Goal: Check status: Check status

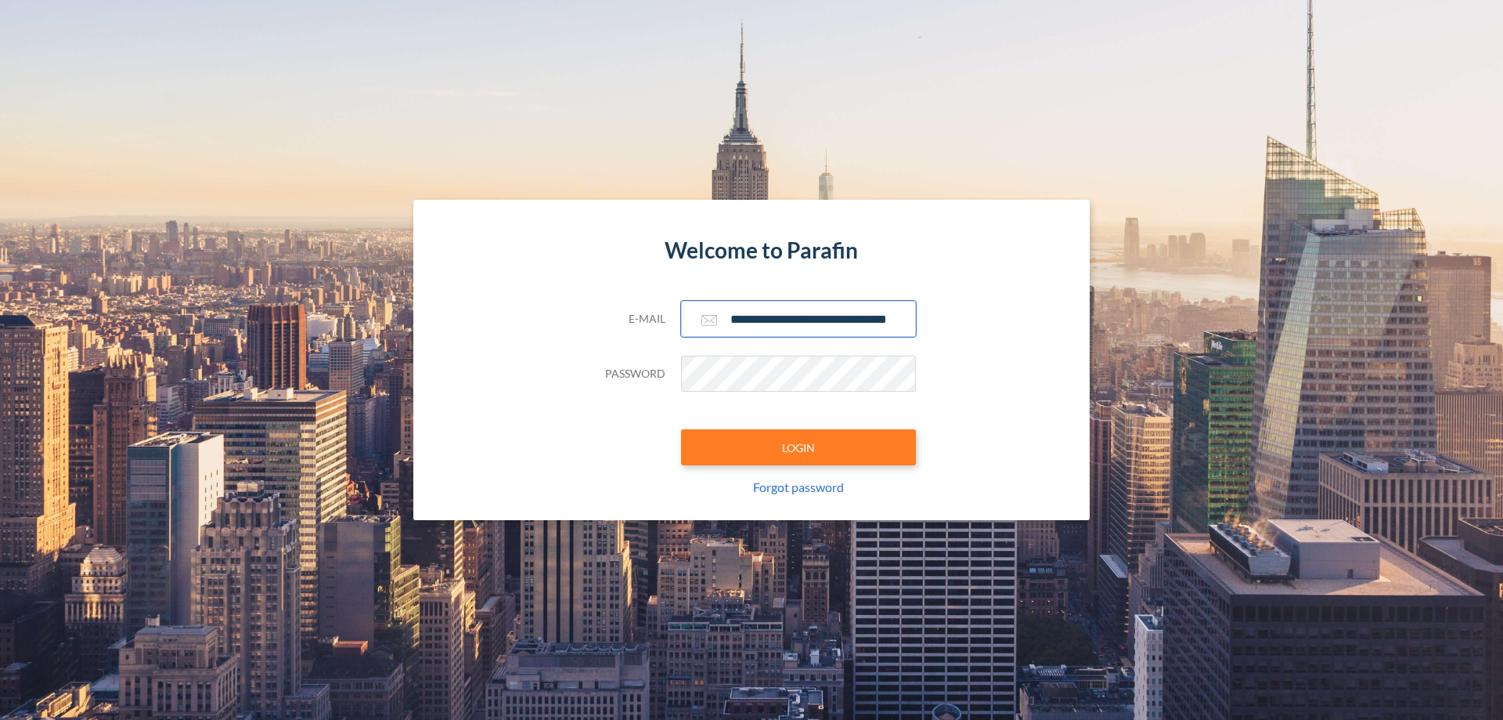
scroll to position [0, 25]
type input "**********"
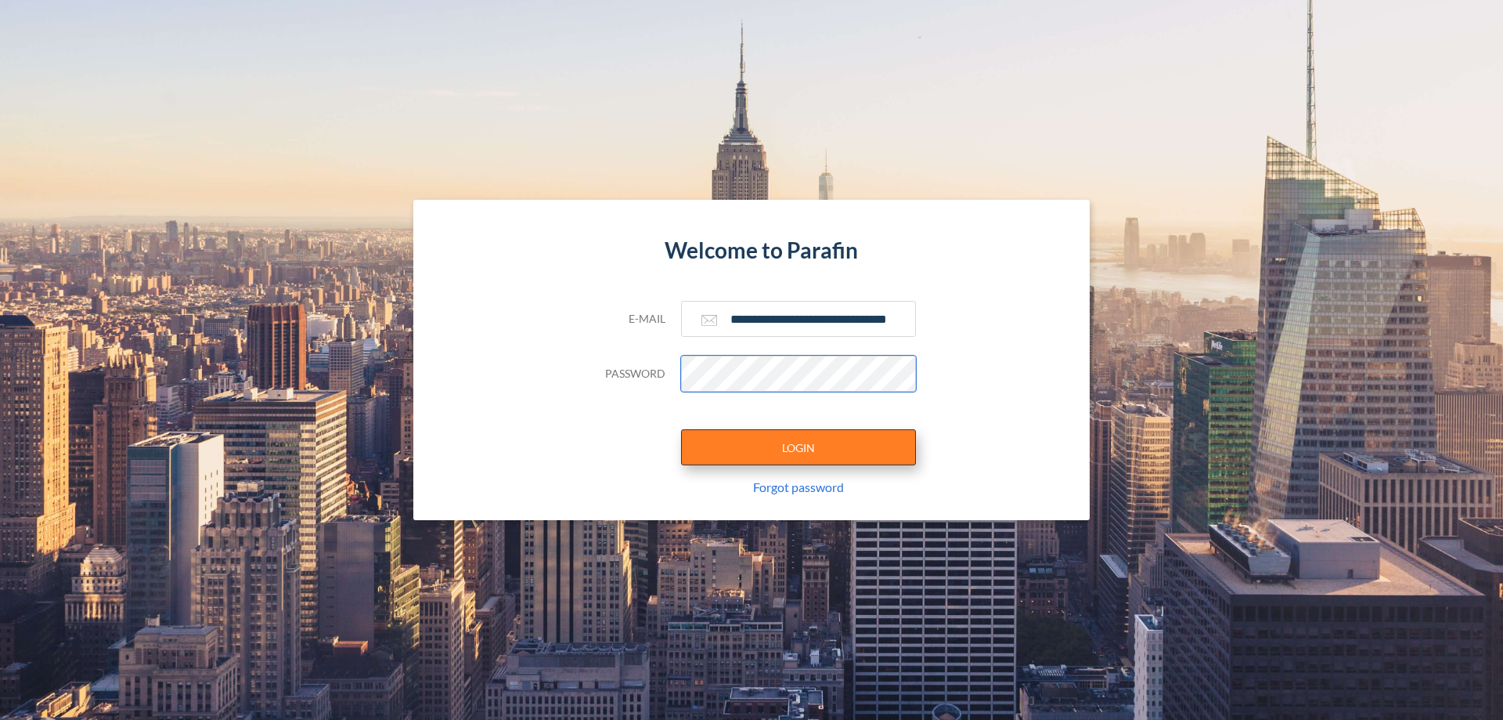
scroll to position [0, 0]
click at [799, 447] on button "LOGIN" at bounding box center [798, 447] width 235 height 36
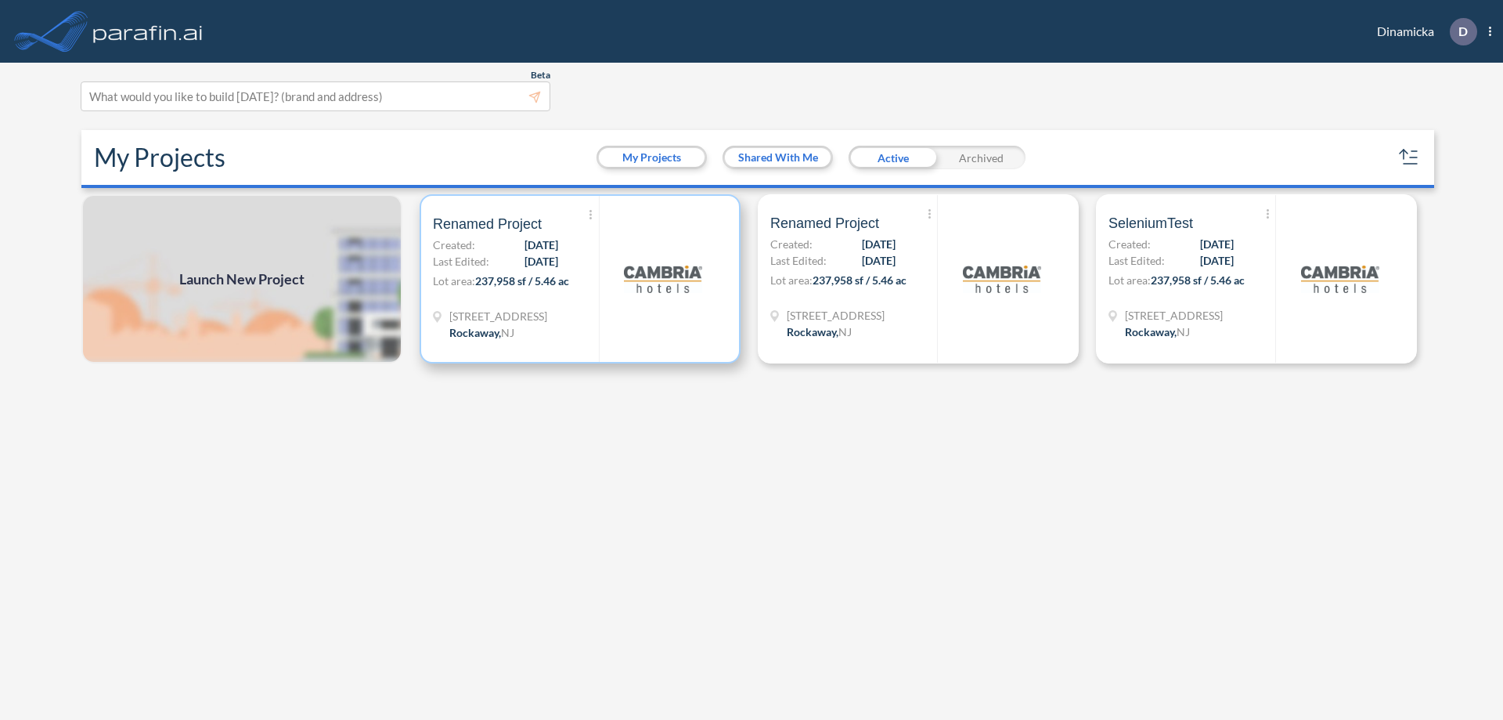
scroll to position [4, 0]
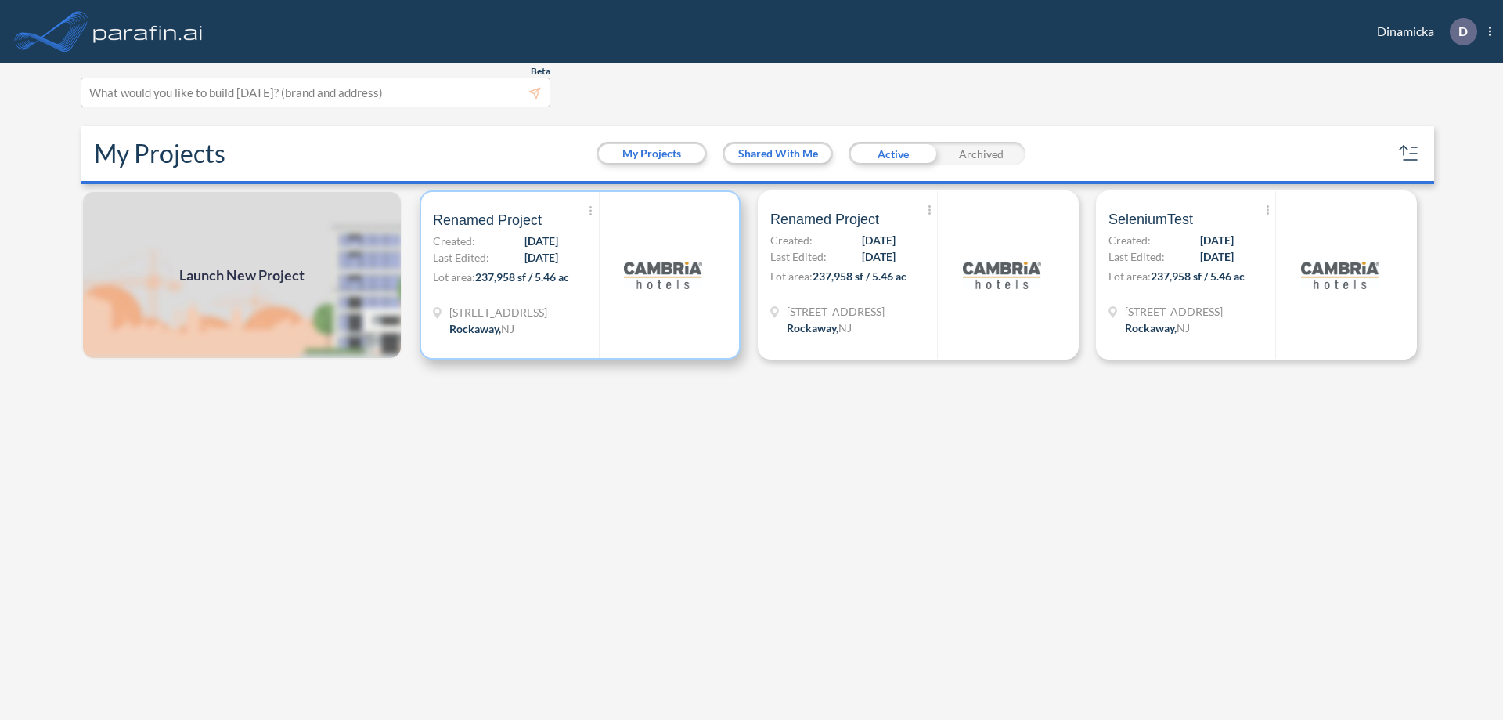
click at [580, 275] on p "Lot area: 237,958 sf / 5.46 ac" at bounding box center [516, 280] width 166 height 23
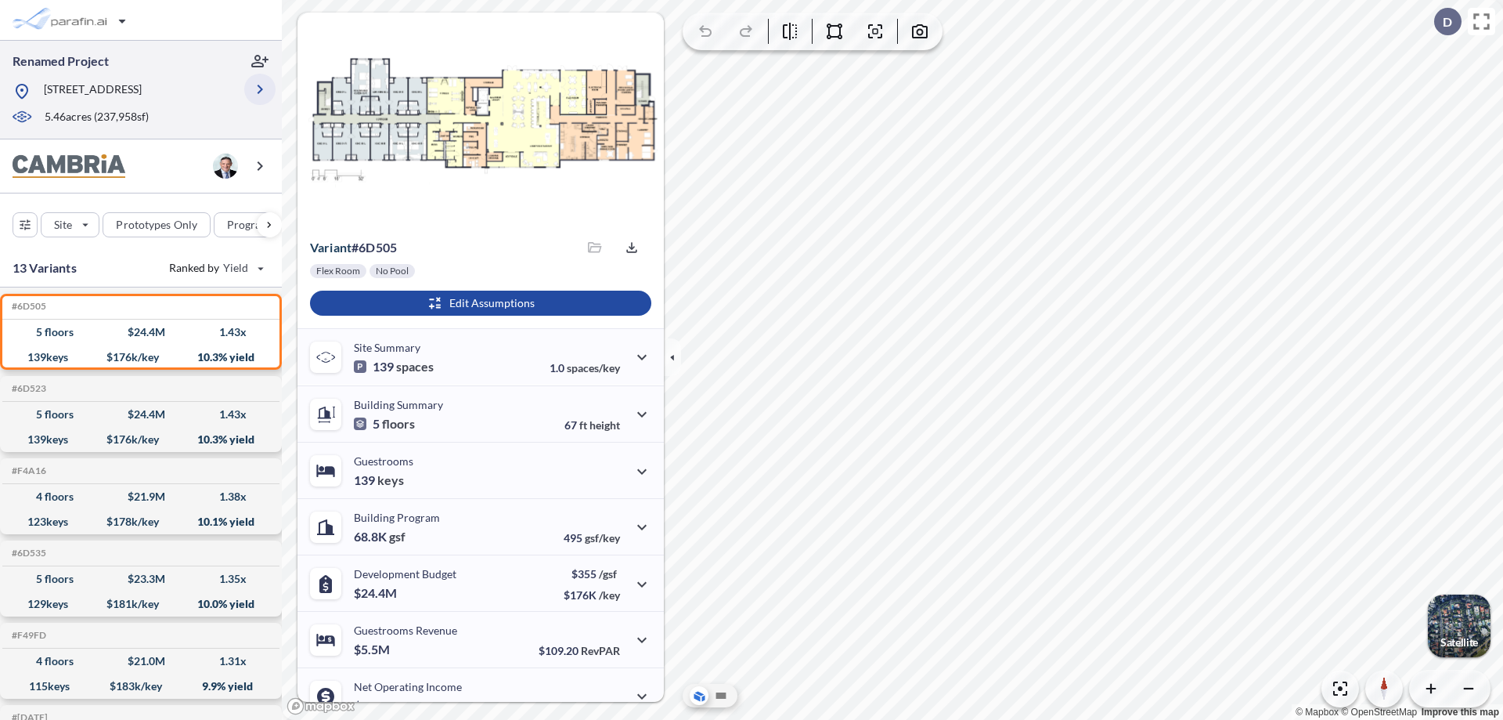
click at [260, 89] on icon "button" at bounding box center [260, 89] width 19 height 19
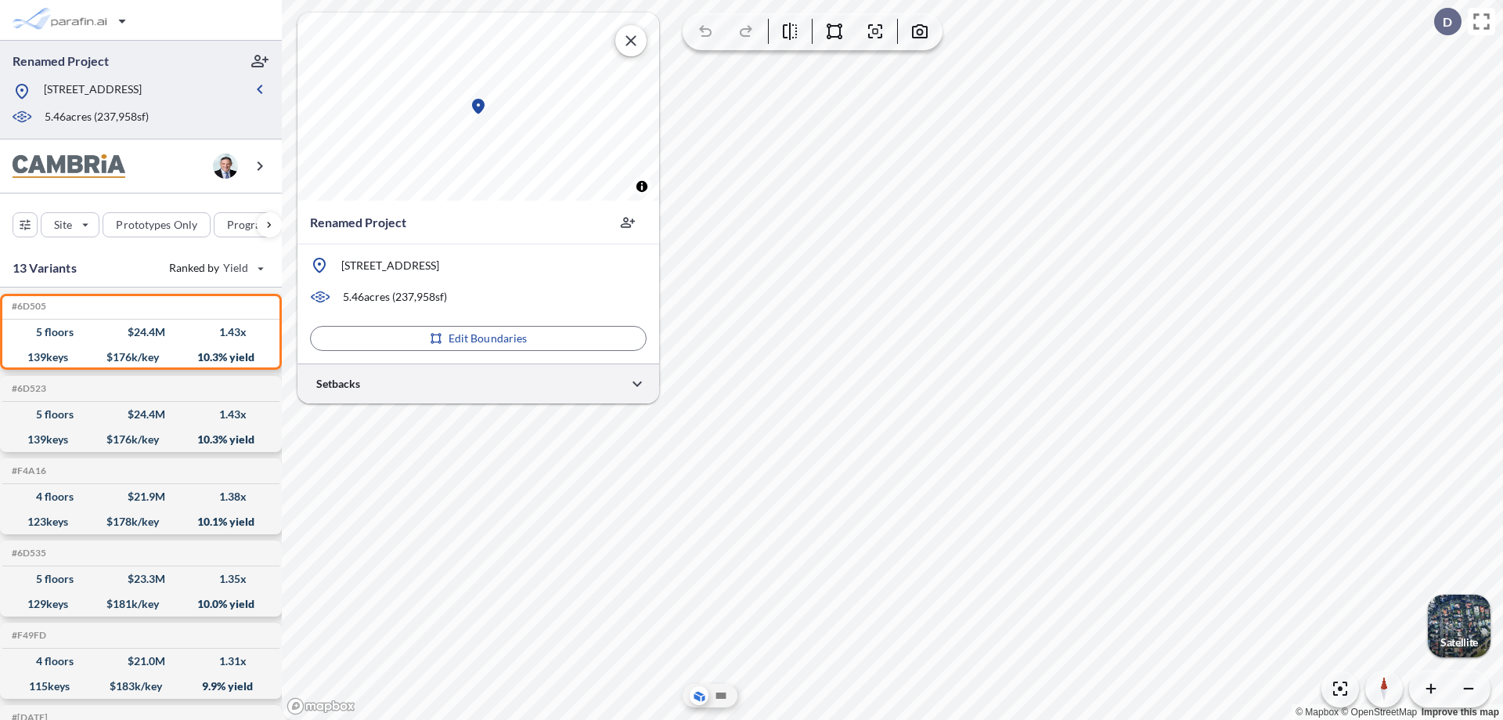
click at [478, 383] on div at bounding box center [479, 383] width 362 height 40
